Goal: Information Seeking & Learning: Learn about a topic

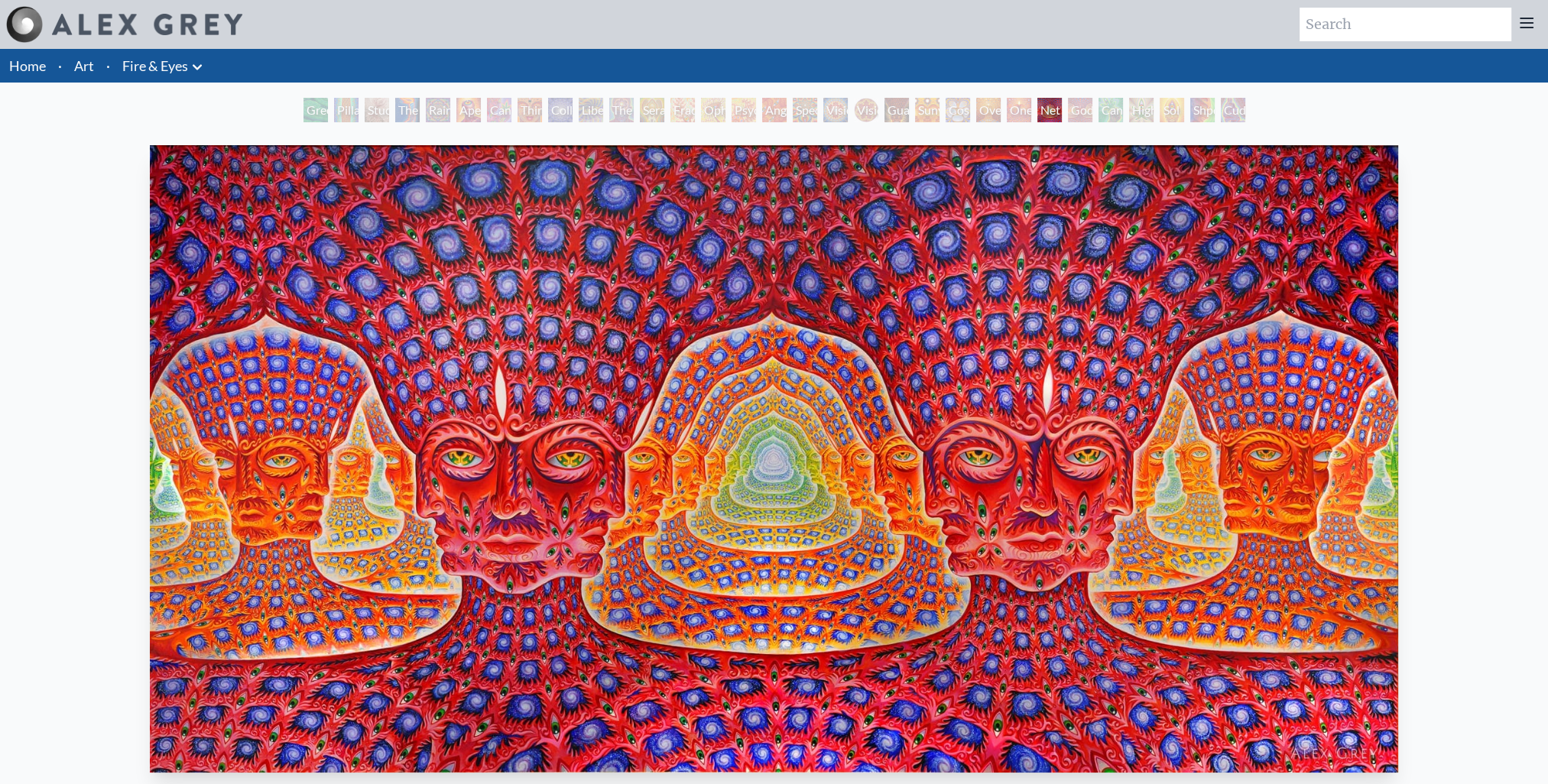
click at [532, 107] on div "Third Eye Tears of Joy" at bounding box center [530, 110] width 25 height 25
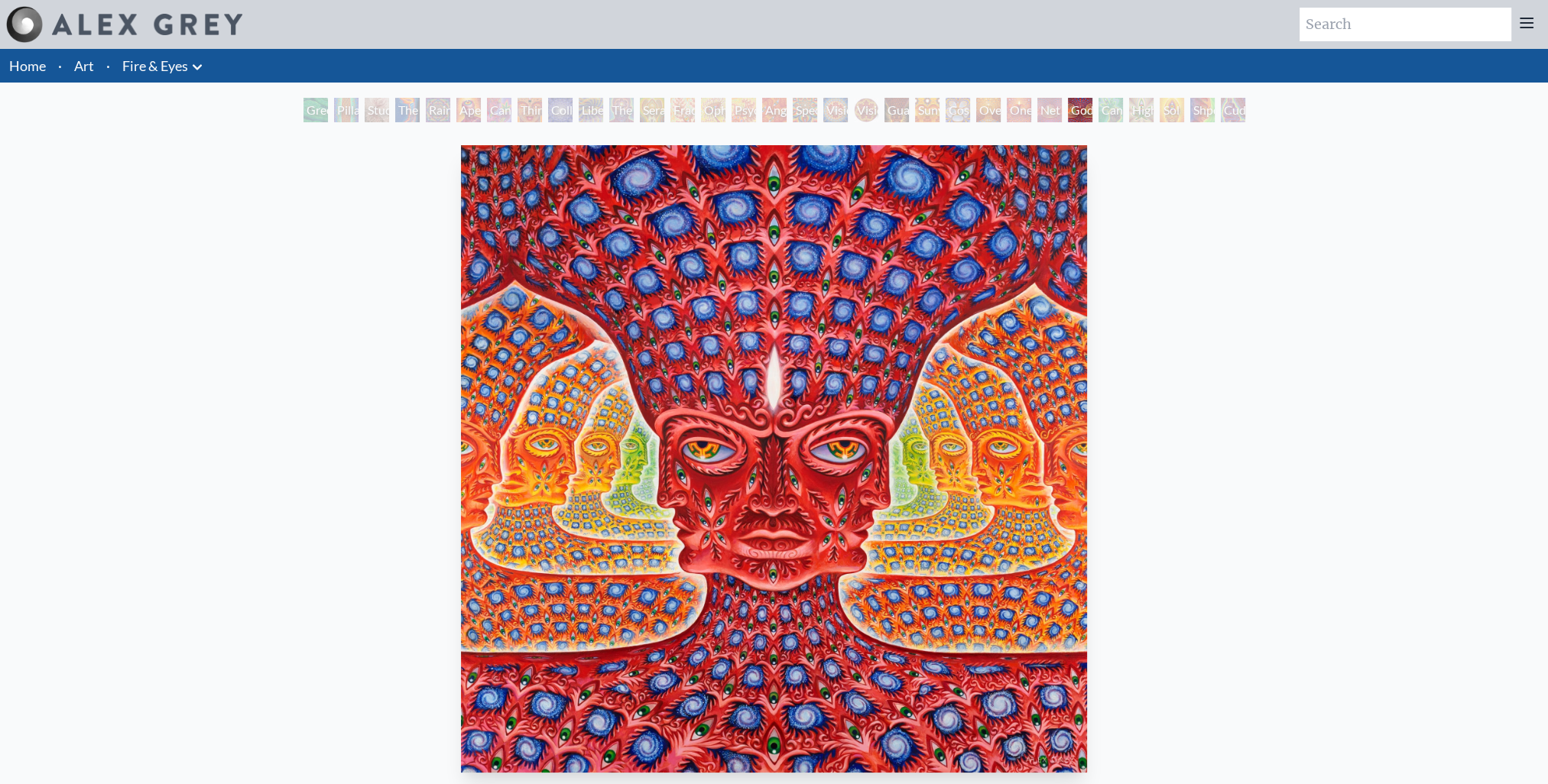
click at [832, 347] on img "26 / 31" at bounding box center [773, 459] width 625 height 627
click at [767, 365] on img "26 / 31" at bounding box center [773, 459] width 625 height 627
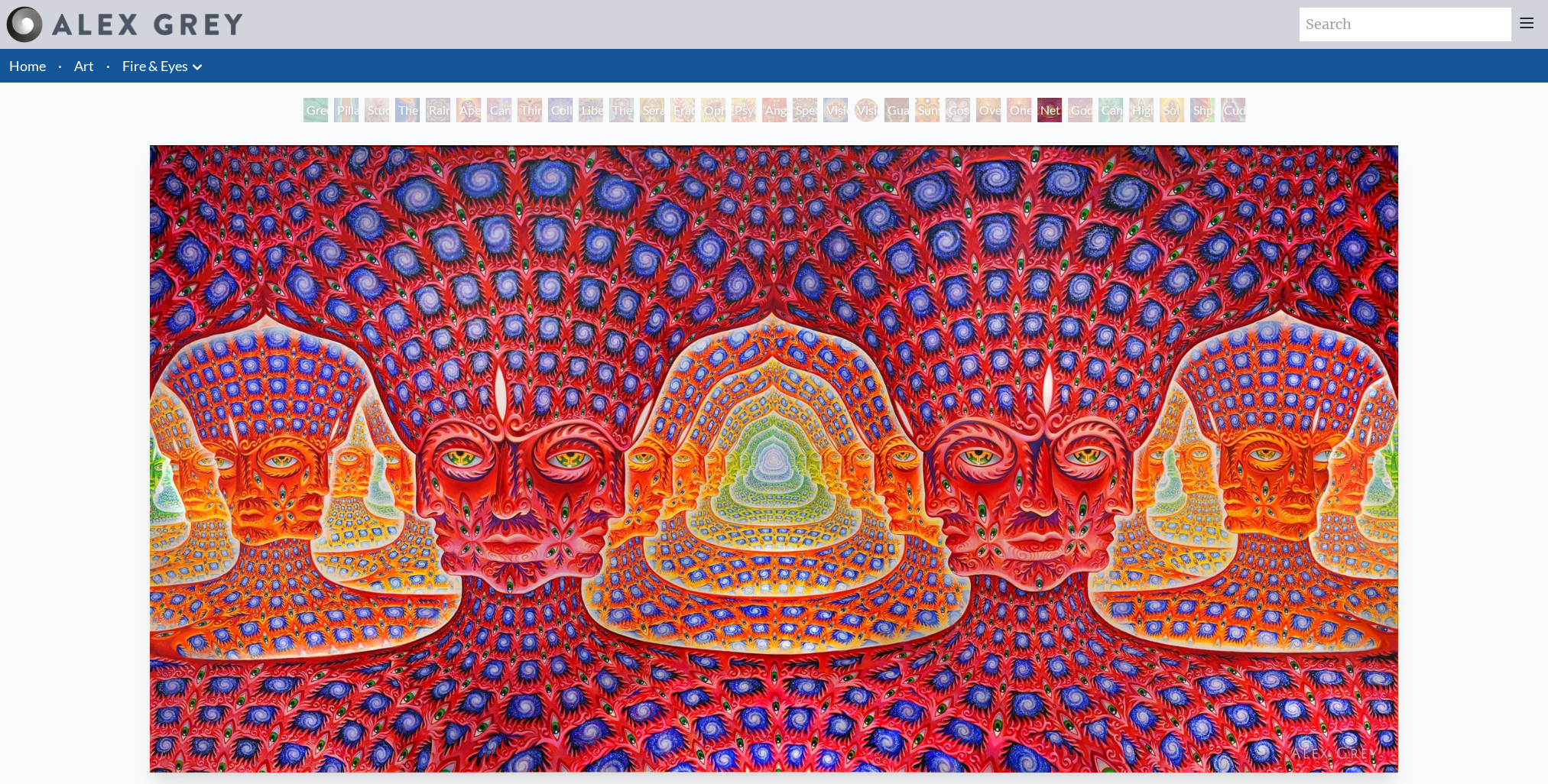
click at [917, 472] on img "25 / 31" at bounding box center [774, 459] width 1248 height 627
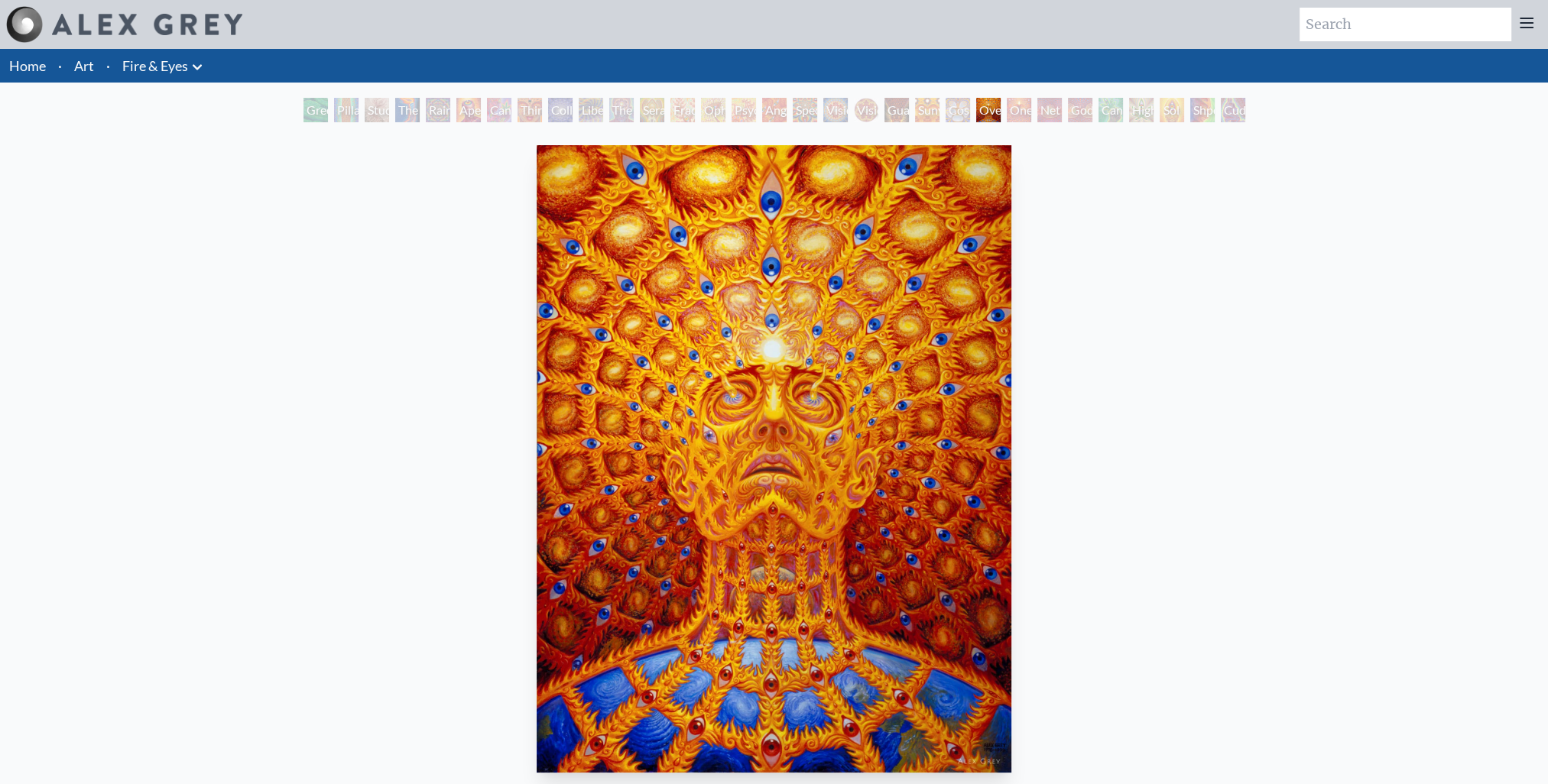
click at [1235, 312] on div "Oversoul 1999, oil on linen, 30 x 40 in. Visit the CoSM Shop Oversoul - Magnet" at bounding box center [774, 719] width 1523 height 1160
click at [1384, 24] on input "search" at bounding box center [1405, 24] width 211 height 33
type input "lateralus"
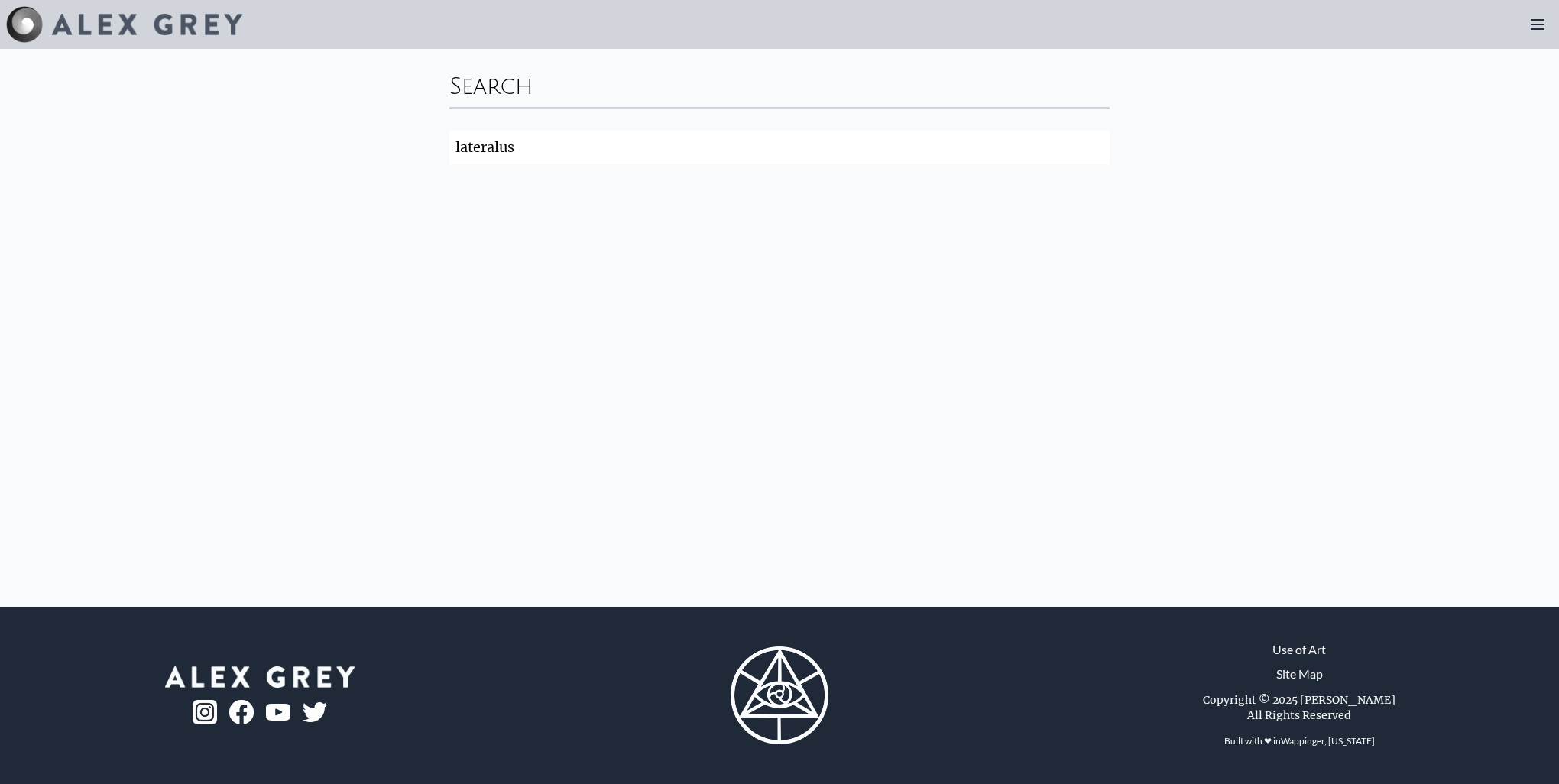
click at [559, 143] on input "lateralus" at bounding box center [779, 147] width 660 height 33
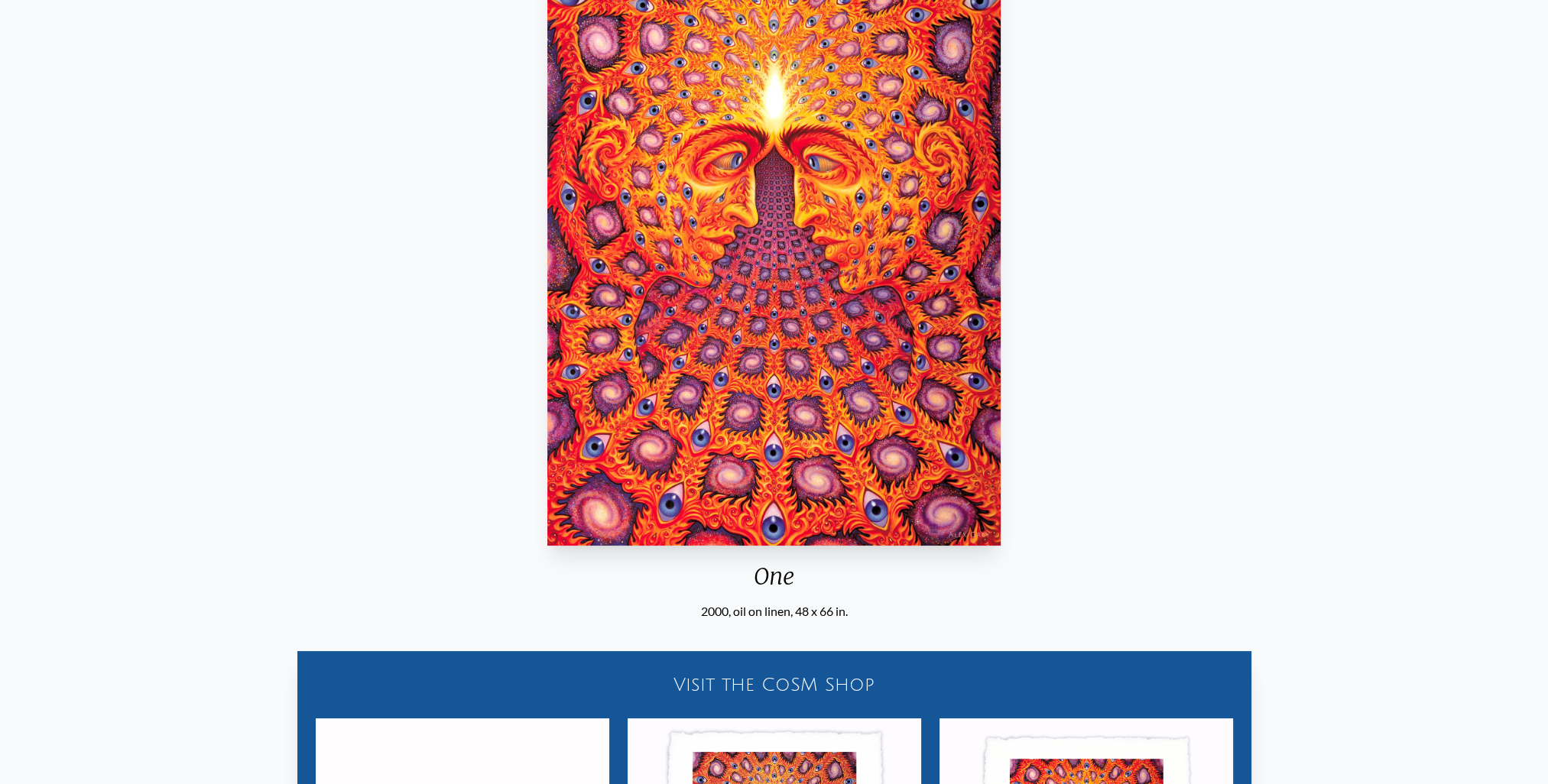
scroll to position [229, 0]
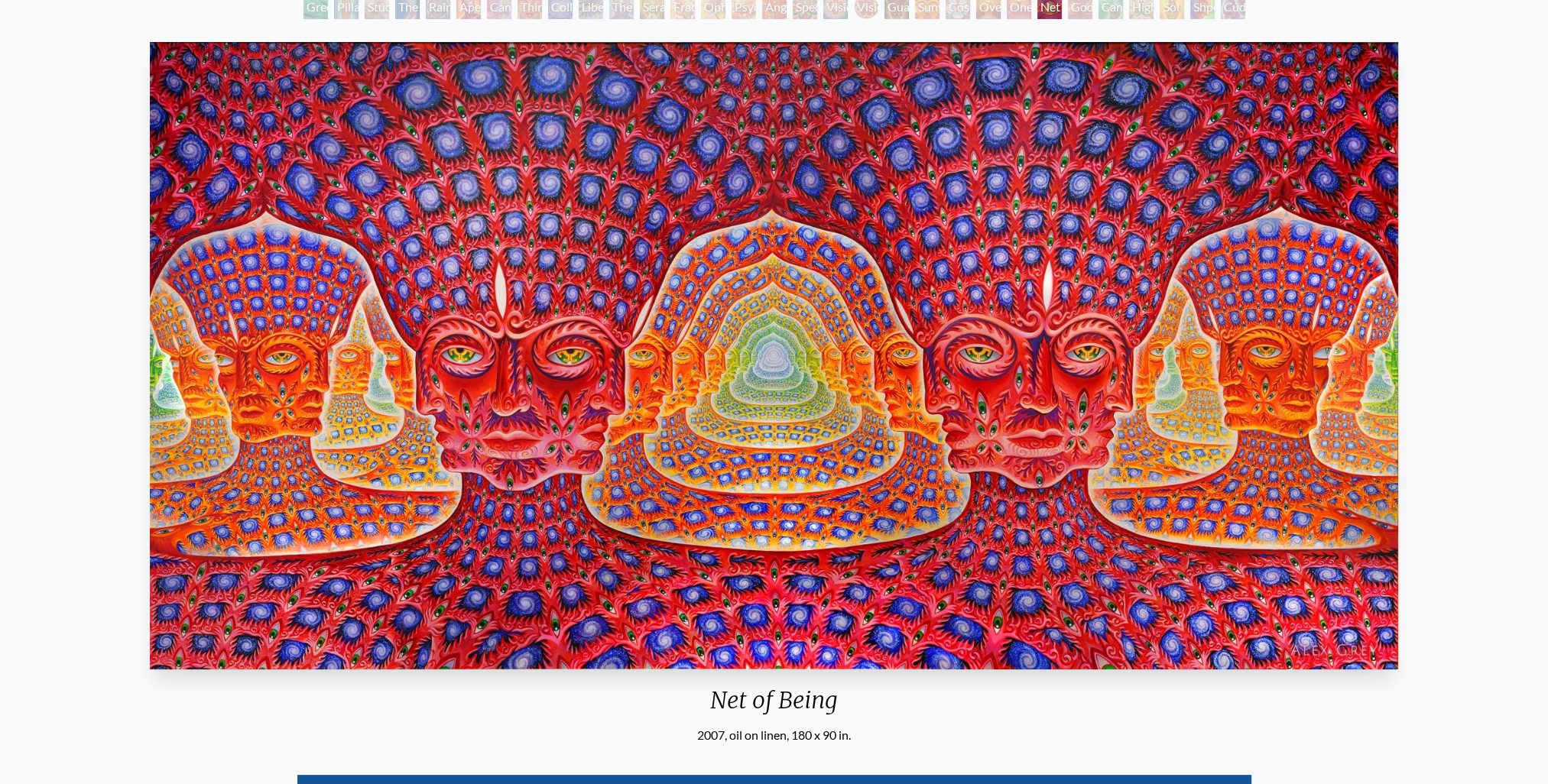
scroll to position [77, 0]
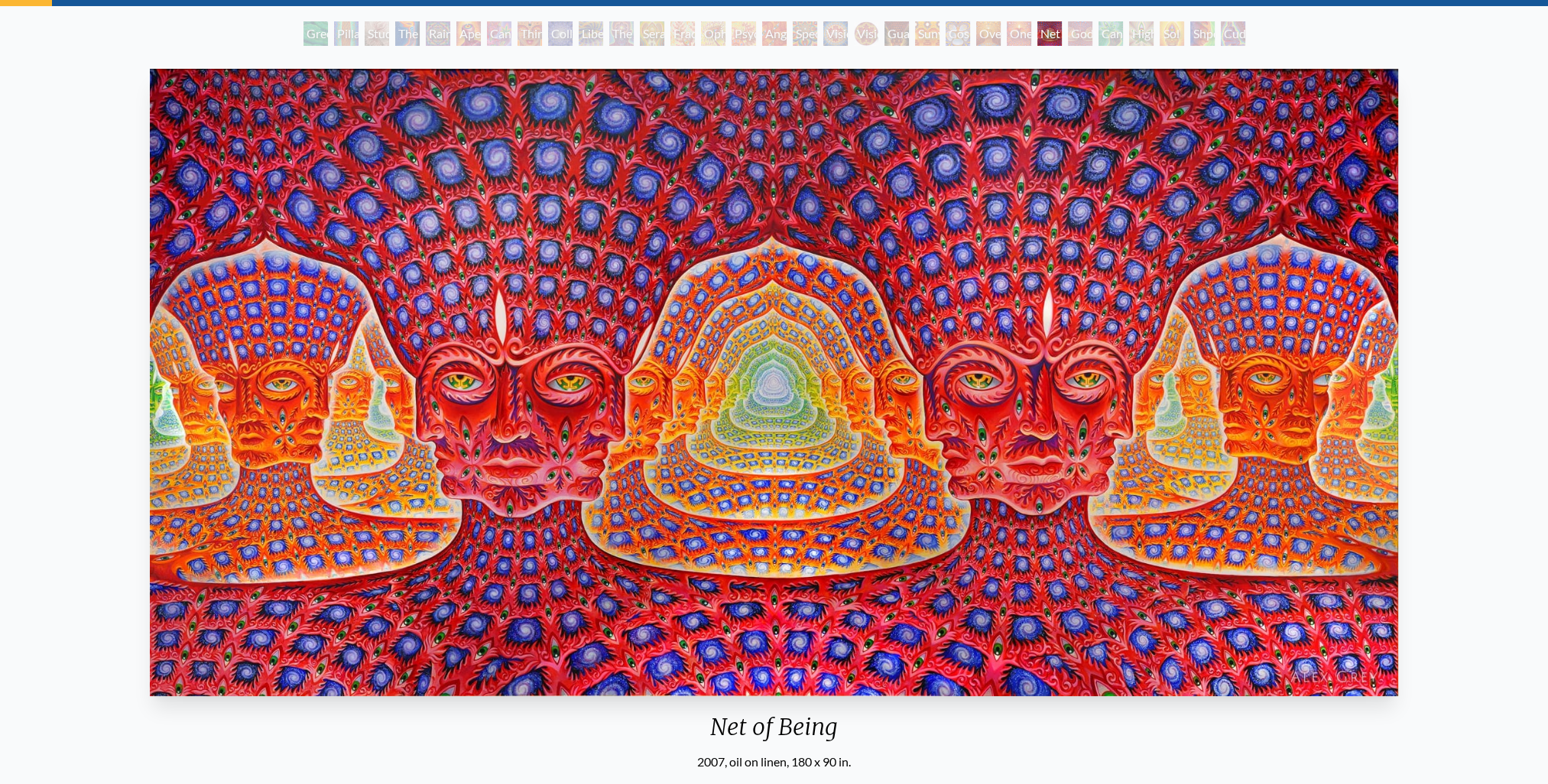
click at [1477, 287] on div "Net of Being 2007, oil on linen, 180 x 90 in. Visit the CoSM Shop 10,000 Days -…" at bounding box center [774, 642] width 1523 height 1160
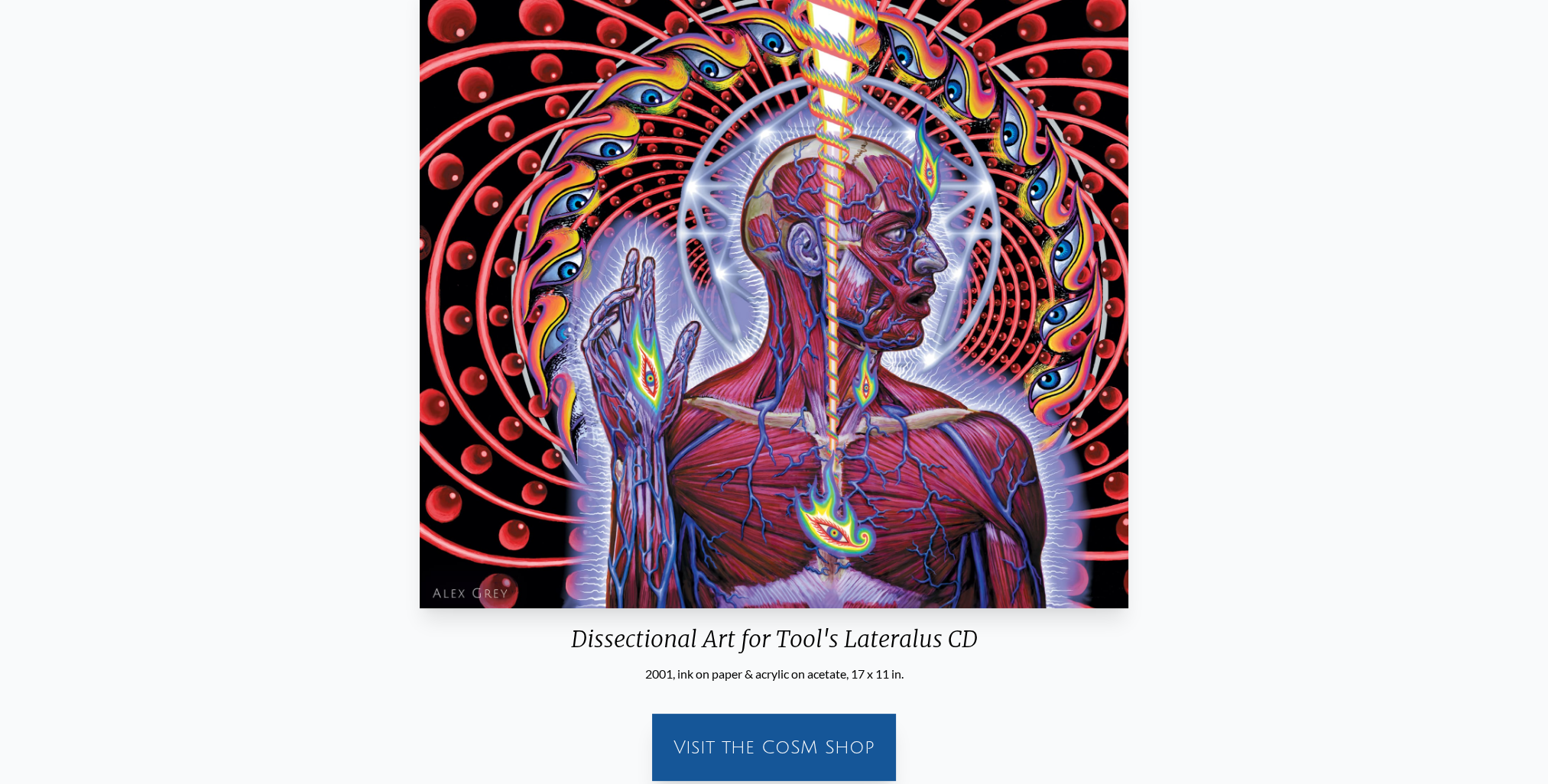
scroll to position [229, 0]
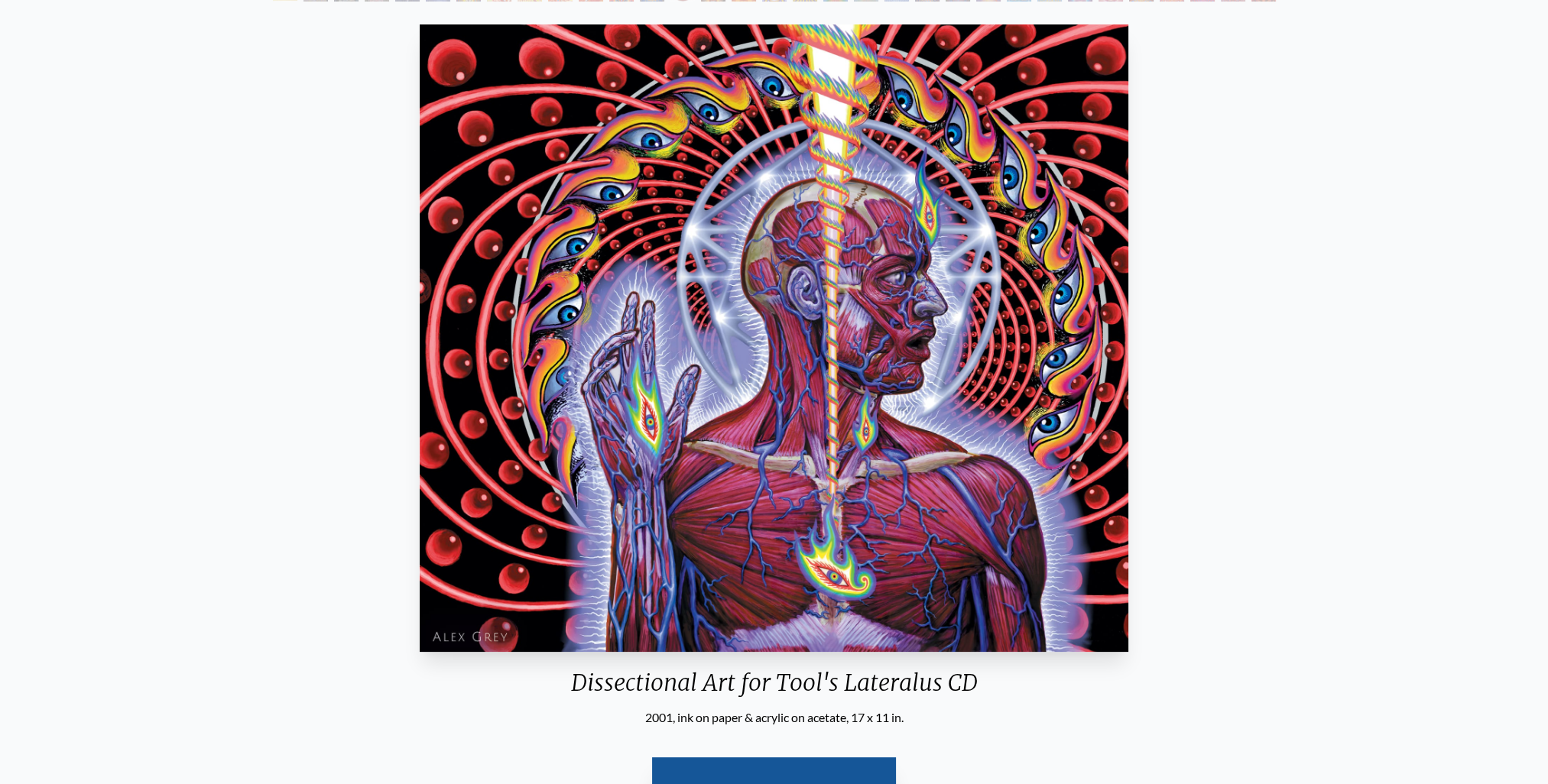
scroll to position [152, 0]
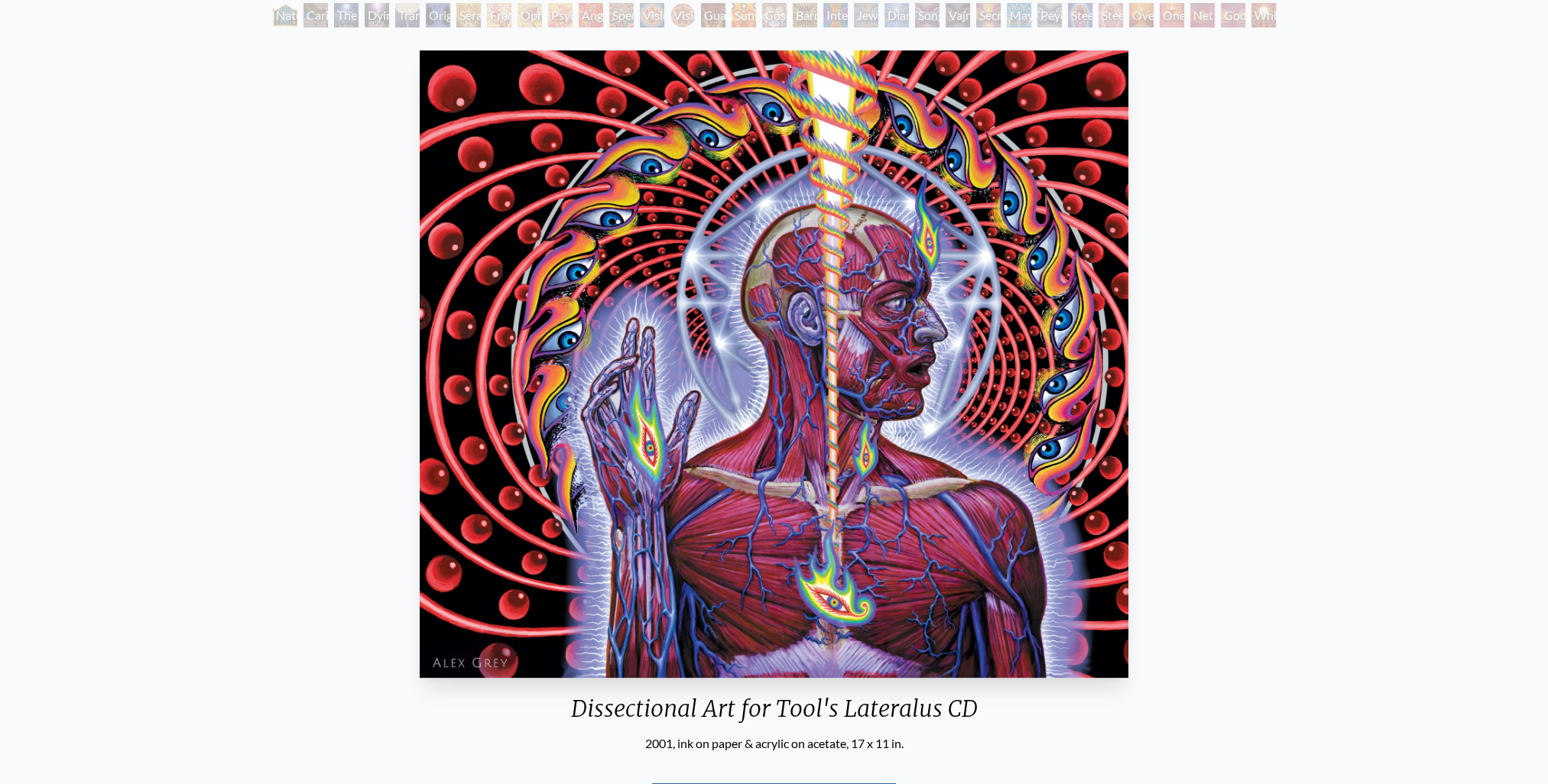
click at [918, 365] on img "82 / 133" at bounding box center [774, 364] width 709 height 627
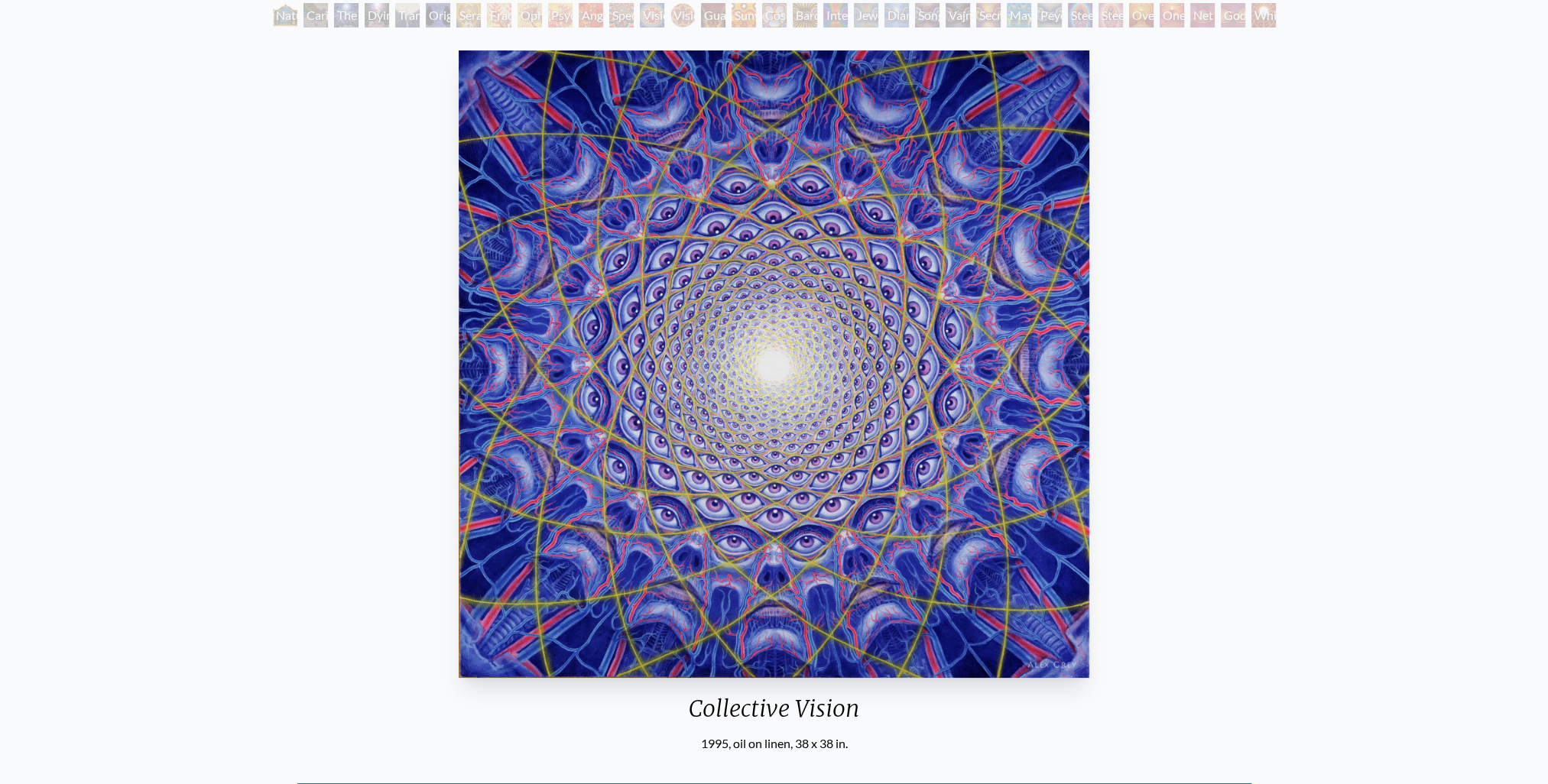
scroll to position [77, 0]
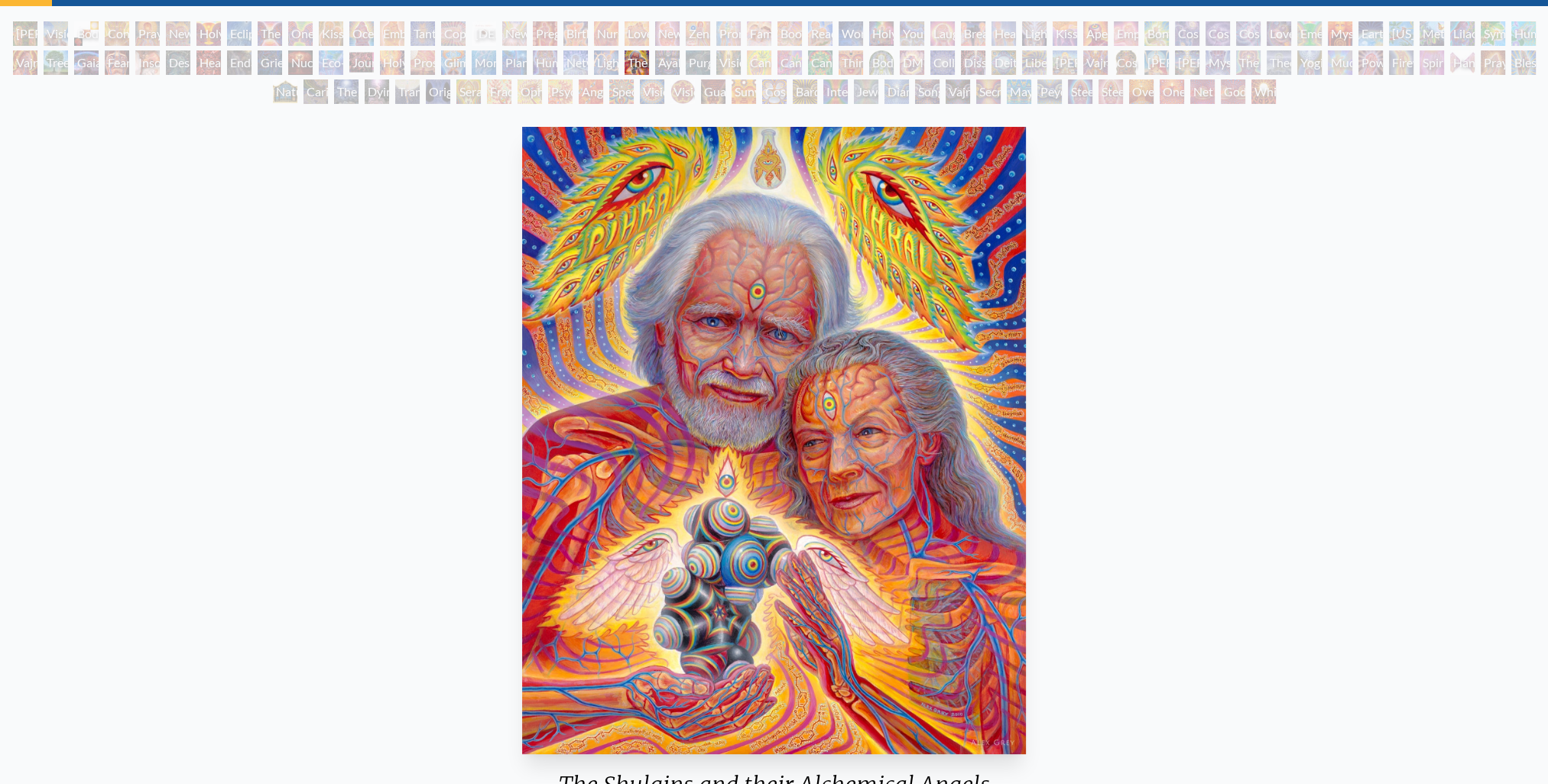
scroll to position [152, 0]
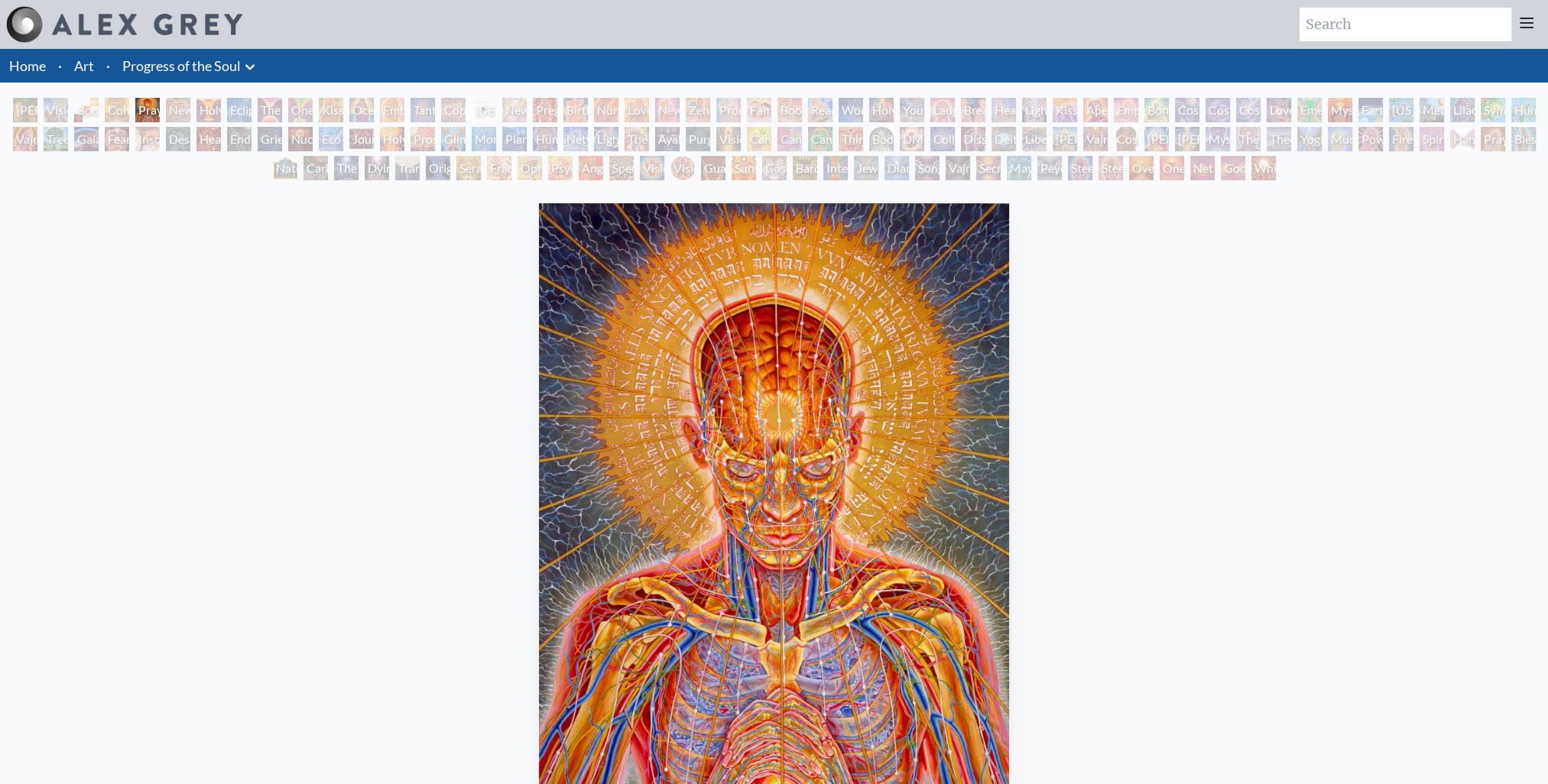
scroll to position [77, 0]
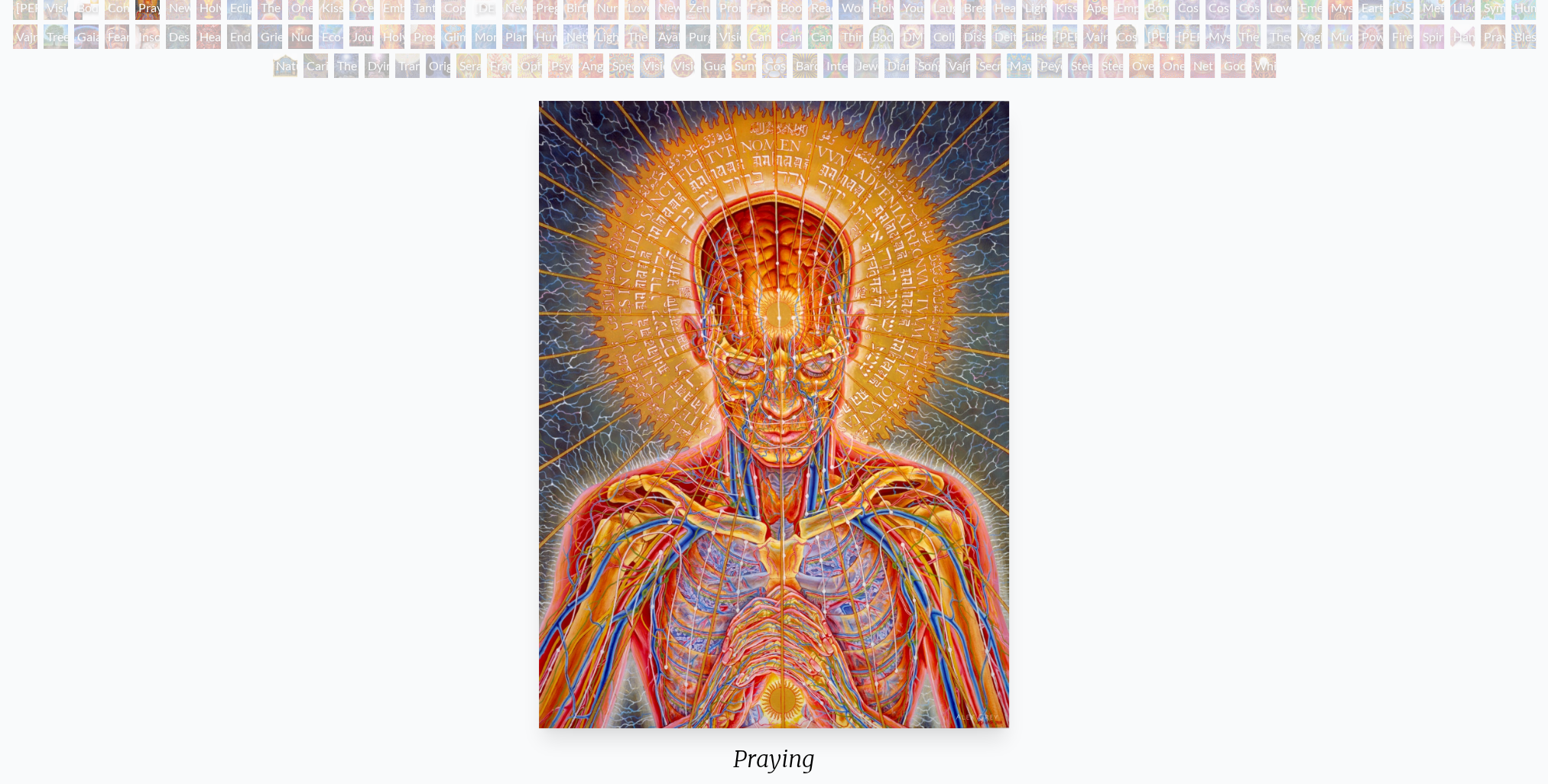
scroll to position [77, 0]
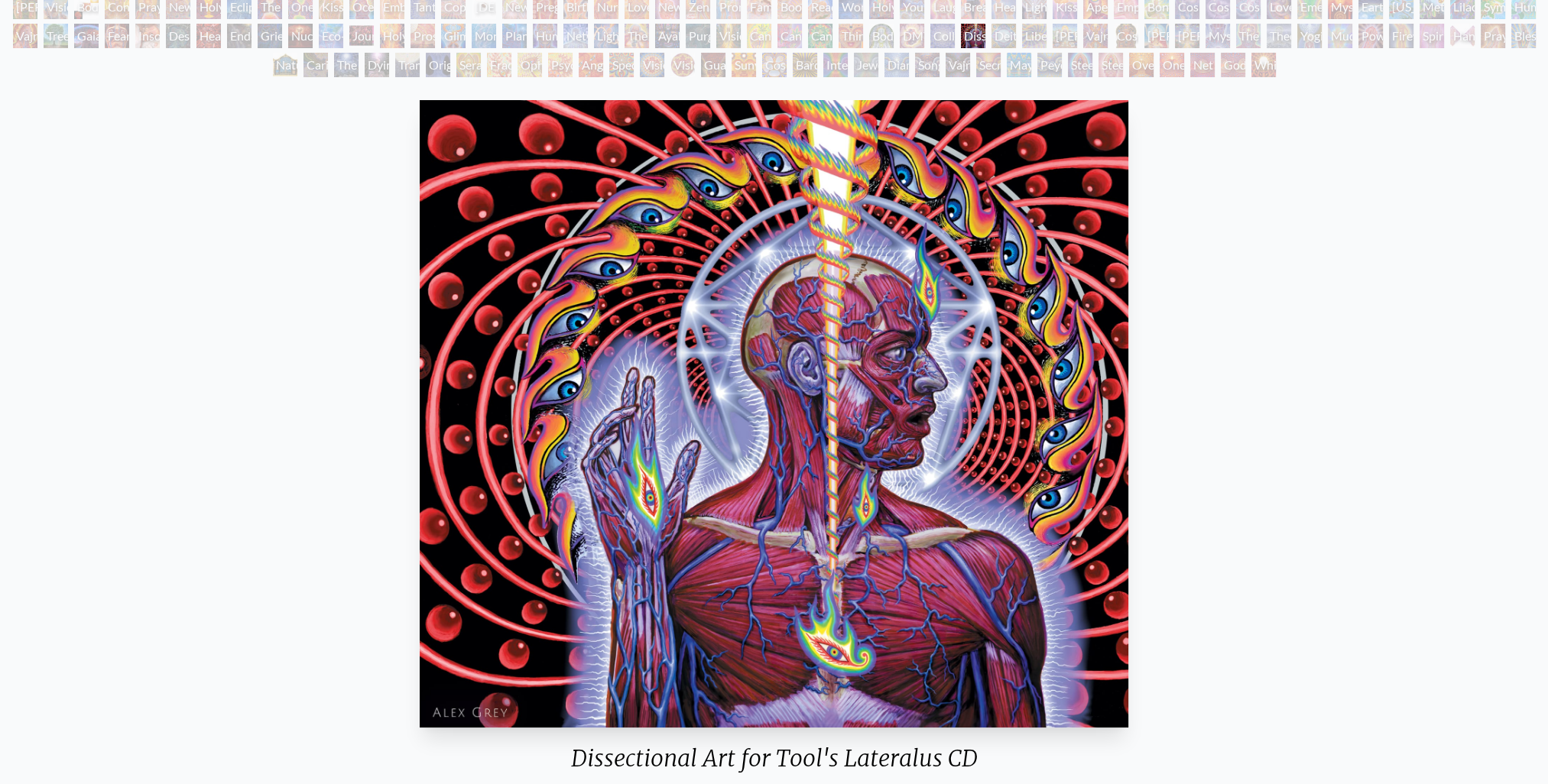
scroll to position [77, 0]
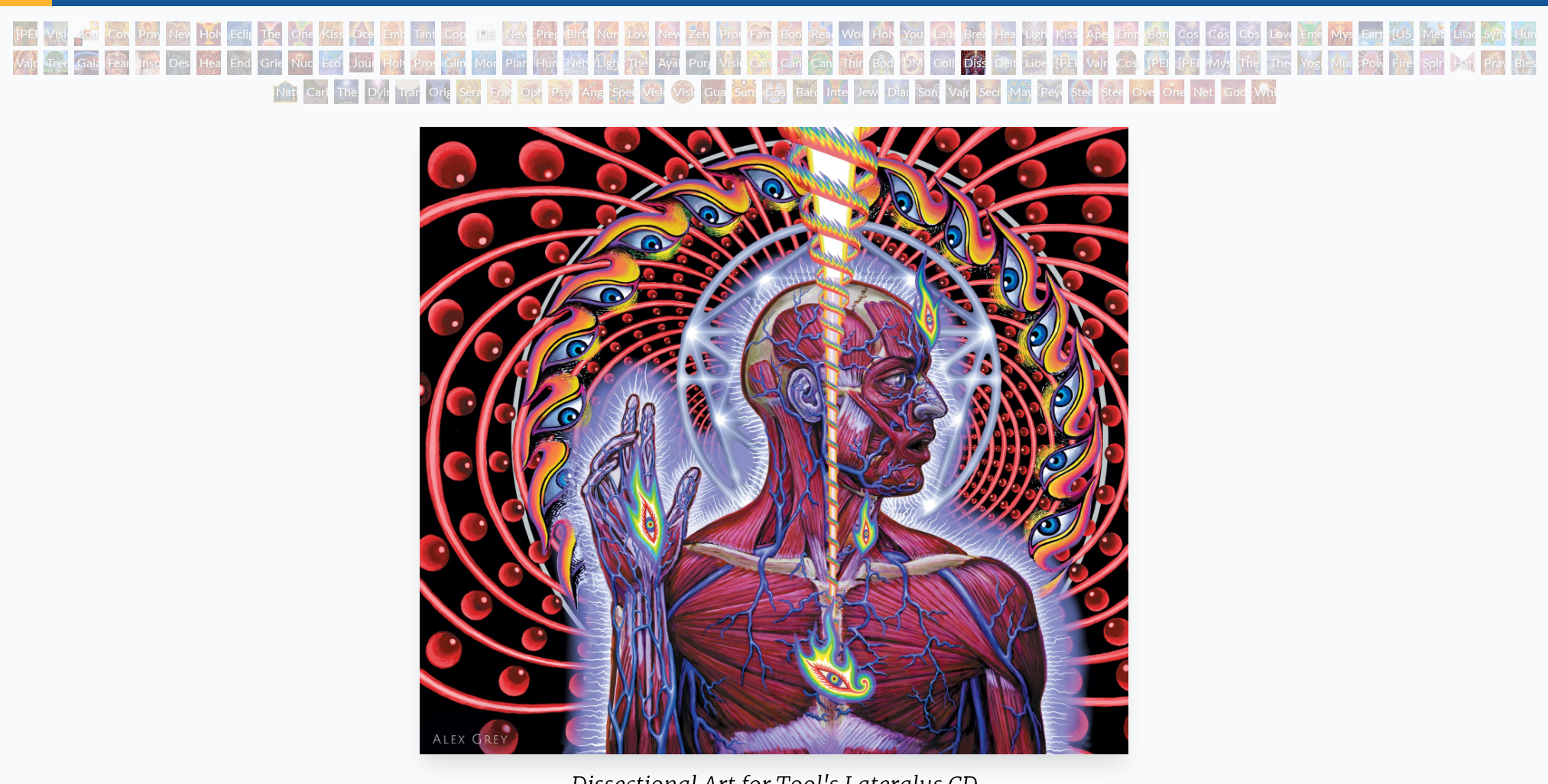
click at [1351, 684] on div "Dissectional Art for Tool's Lateralus CD 2001, ink on paper & acrylic on [MEDIC…" at bounding box center [774, 529] width 1523 height 818
